Goal: Transaction & Acquisition: Download file/media

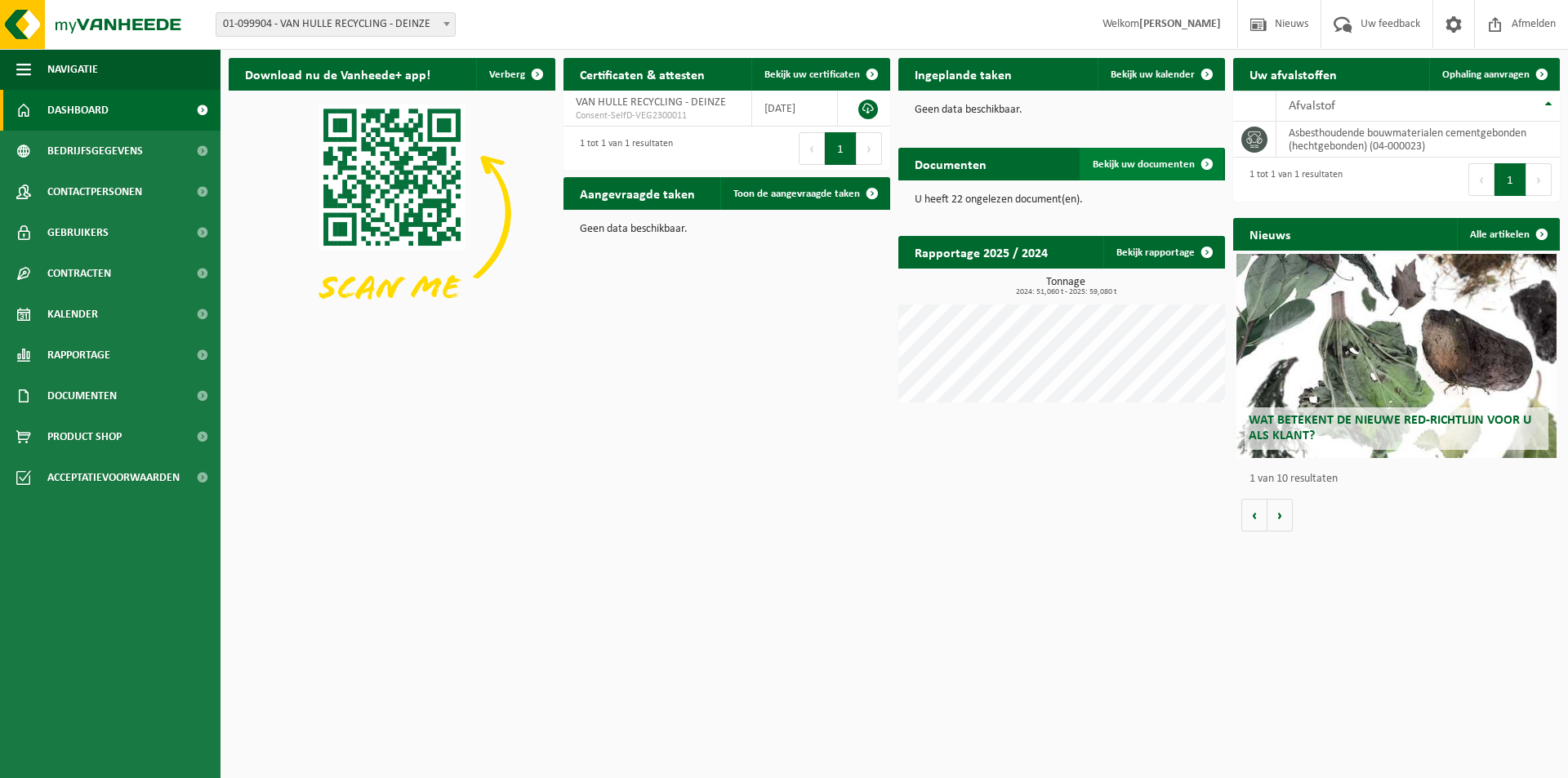
click at [1150, 165] on span "Bekijk uw documenten" at bounding box center [1143, 165] width 103 height 11
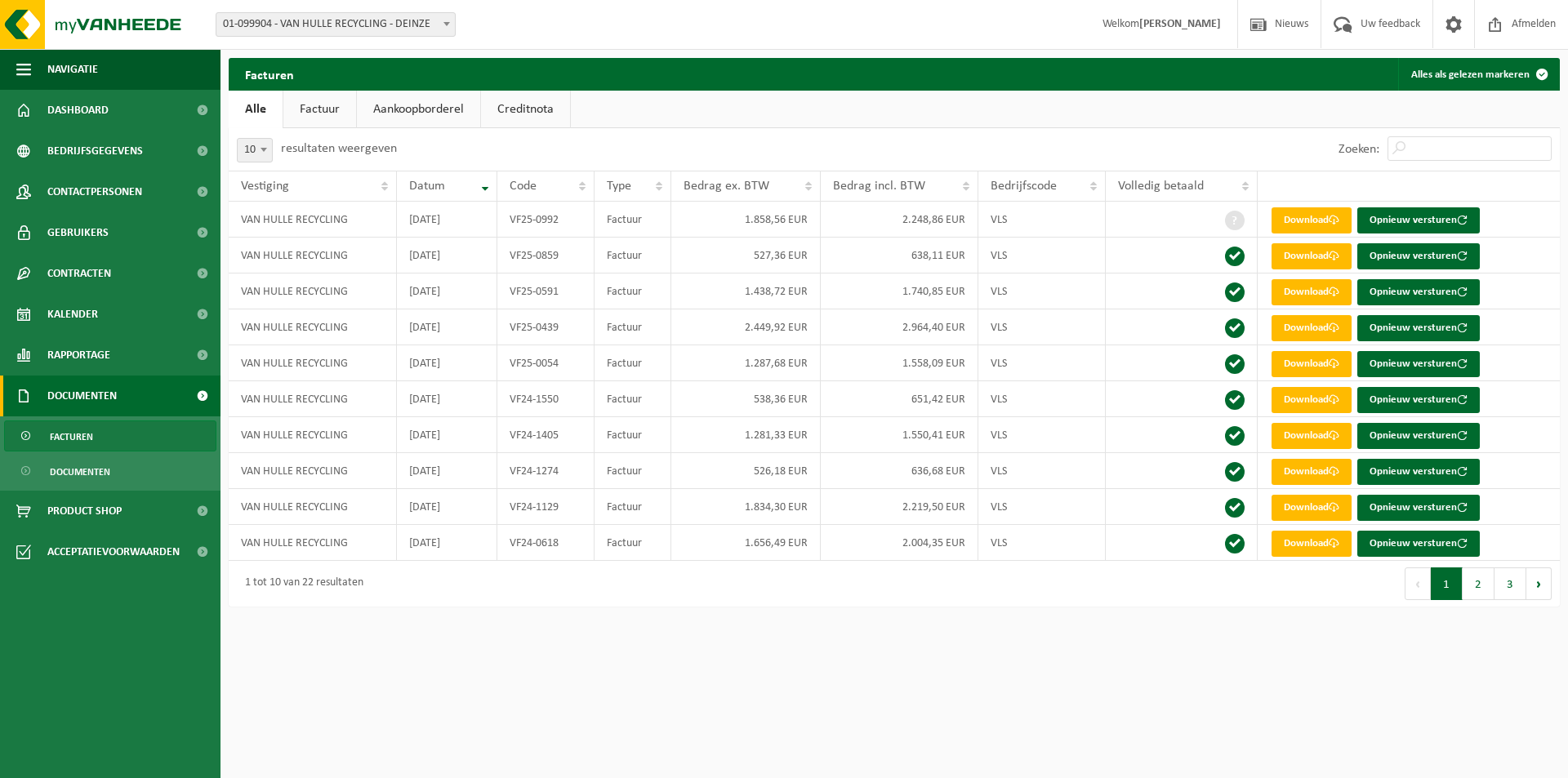
click at [93, 433] on link "Facturen" at bounding box center [109, 436] width 212 height 31
click at [91, 468] on span "Documenten" at bounding box center [79, 472] width 60 height 31
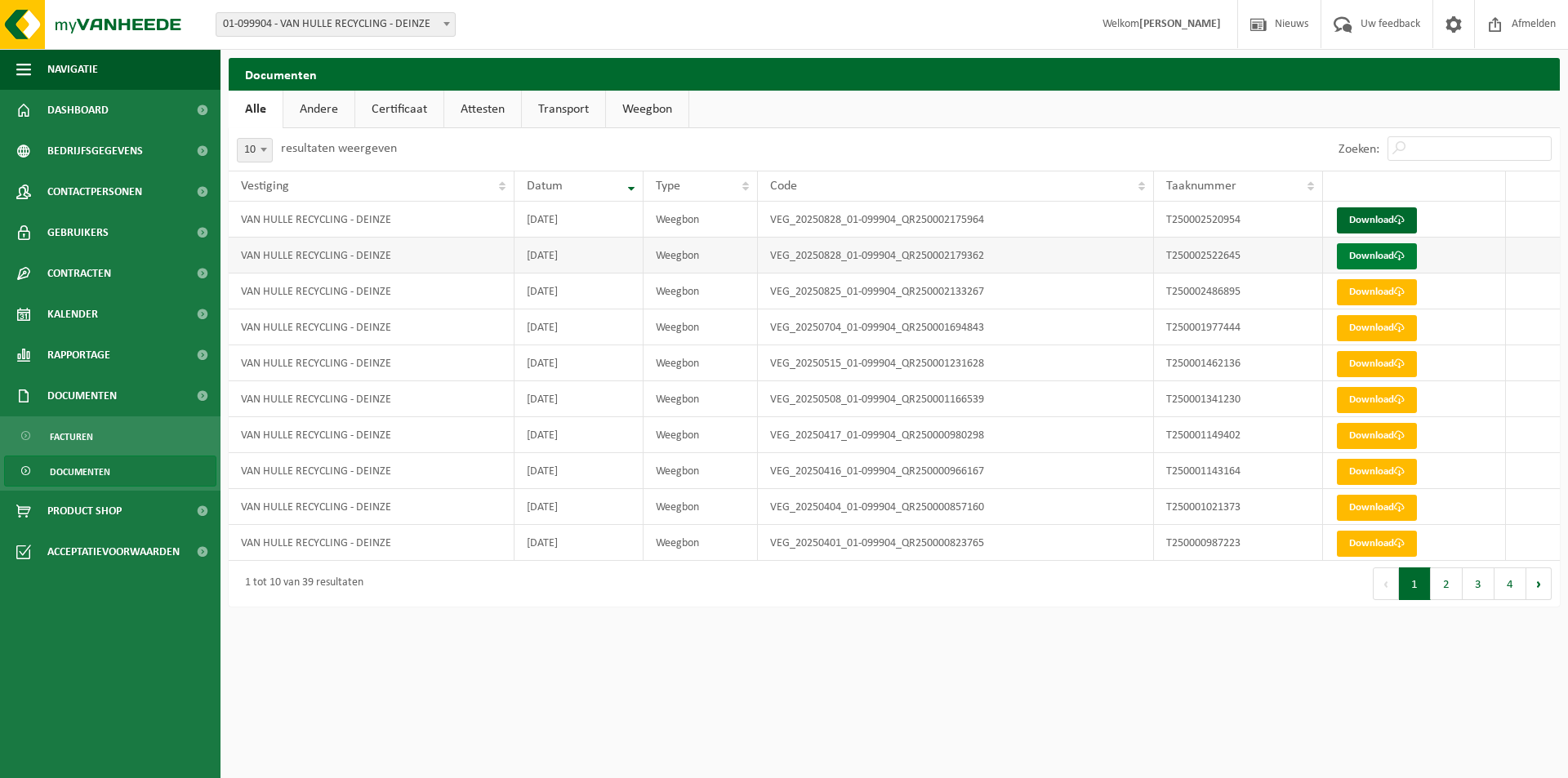
click at [1368, 247] on link "Download" at bounding box center [1376, 256] width 80 height 26
click at [1358, 219] on link "Download" at bounding box center [1376, 220] width 80 height 26
click at [1351, 297] on link "Download" at bounding box center [1376, 292] width 80 height 26
